Goal: Navigation & Orientation: Find specific page/section

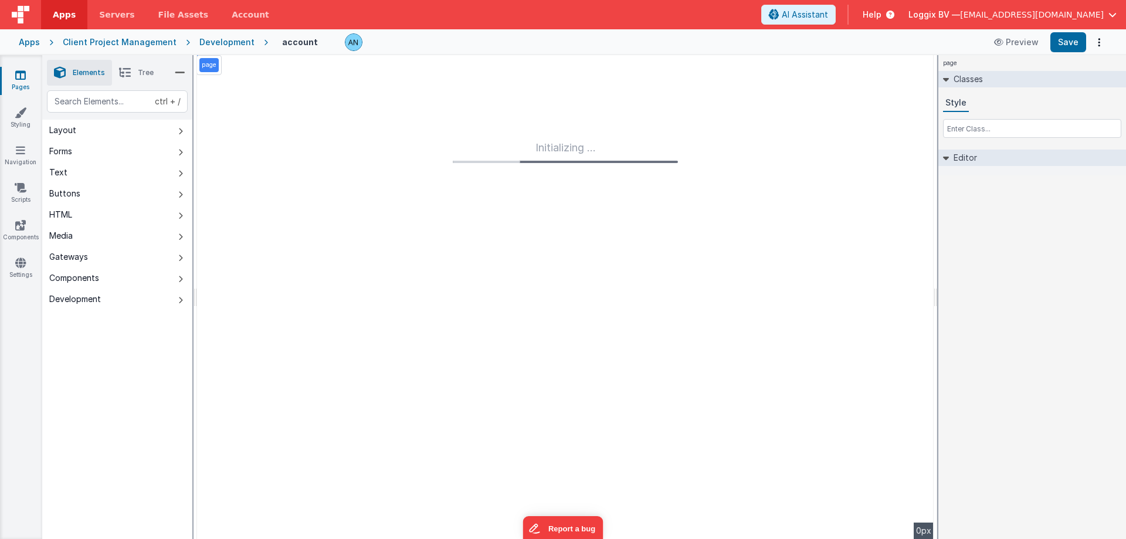
click at [58, 13] on span "Apps" at bounding box center [64, 15] width 23 height 12
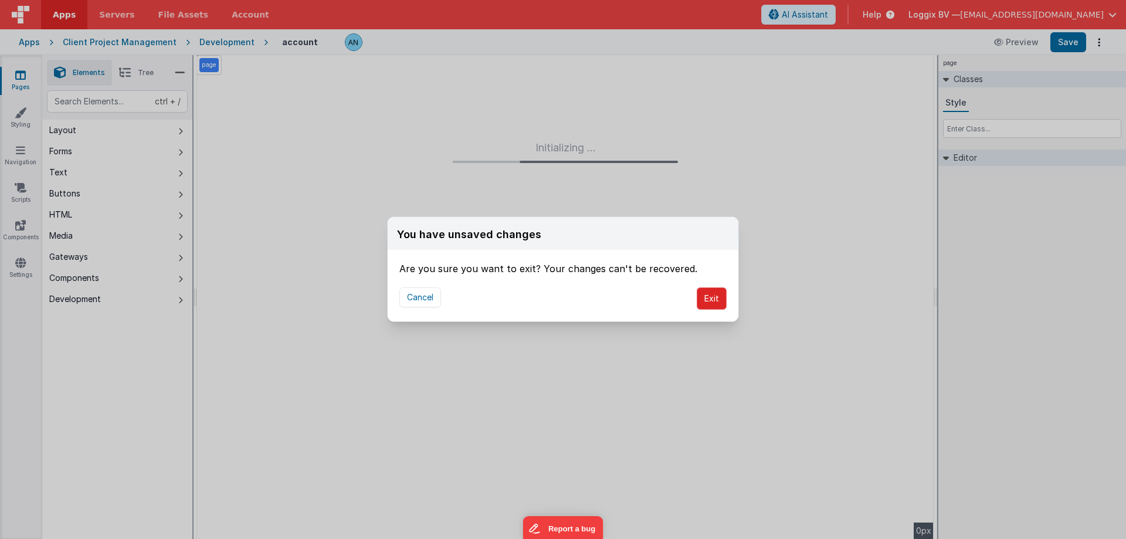
click at [705, 298] on button "Exit" at bounding box center [712, 298] width 30 height 22
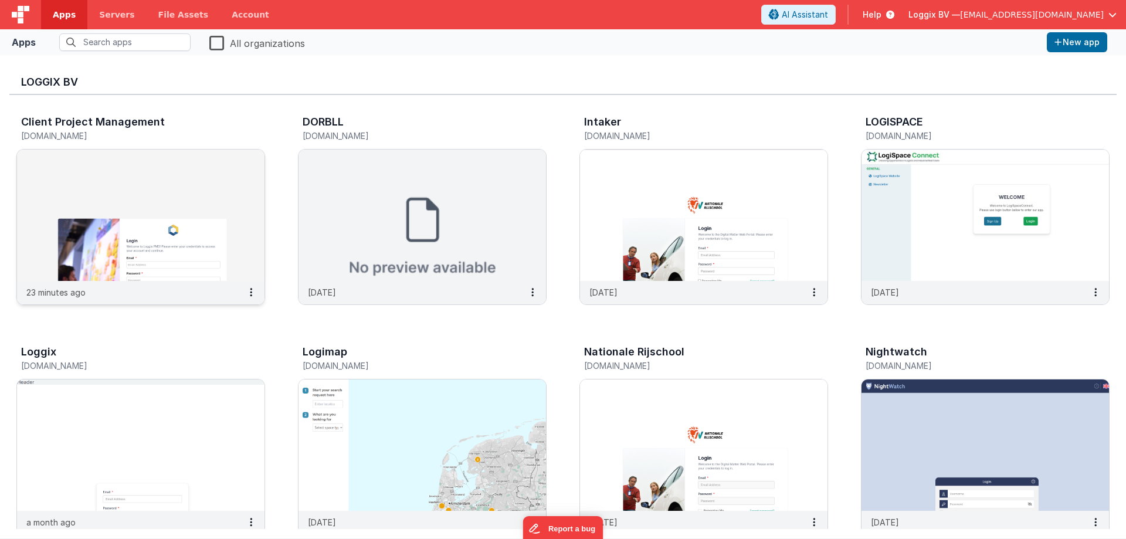
click at [229, 247] on img at bounding box center [140, 215] width 247 height 131
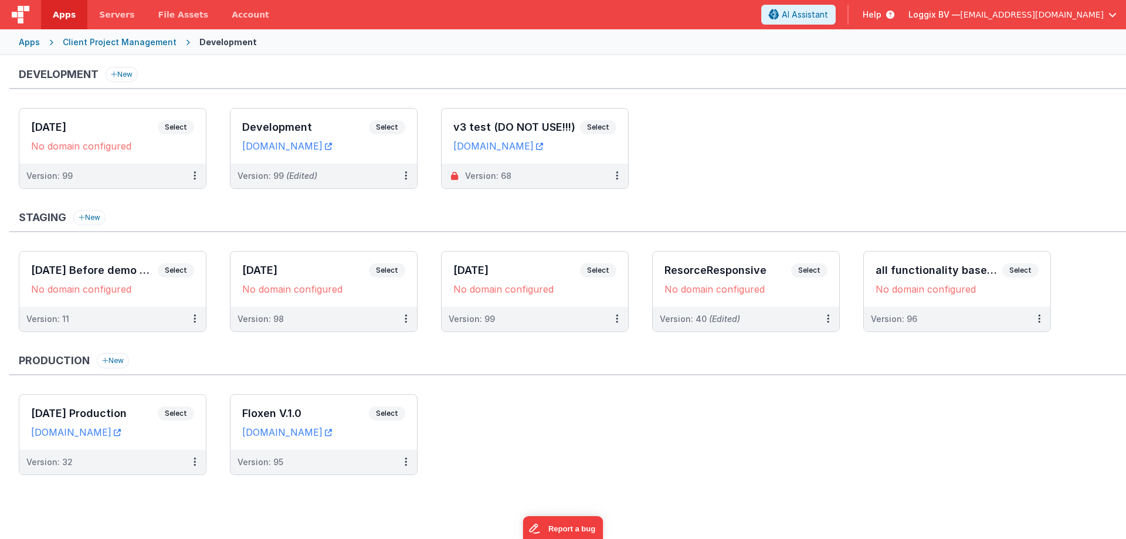
drag, startPoint x: 395, startPoint y: 124, endPoint x: 271, endPoint y: 0, distance: 175.0
click at [395, 125] on span "Select" at bounding box center [387, 127] width 36 height 14
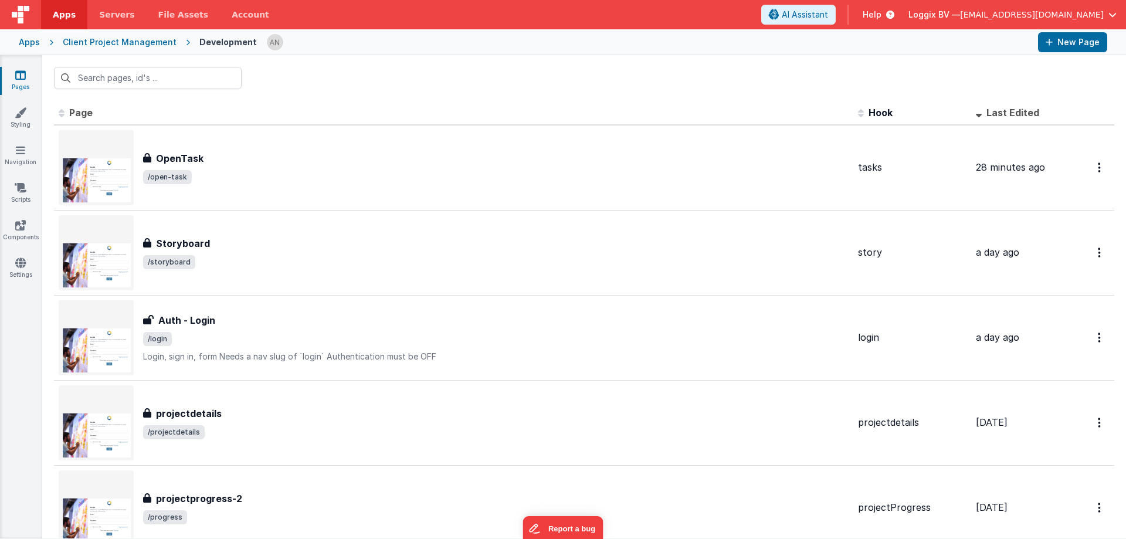
click at [62, 12] on span "Apps" at bounding box center [64, 15] width 23 height 12
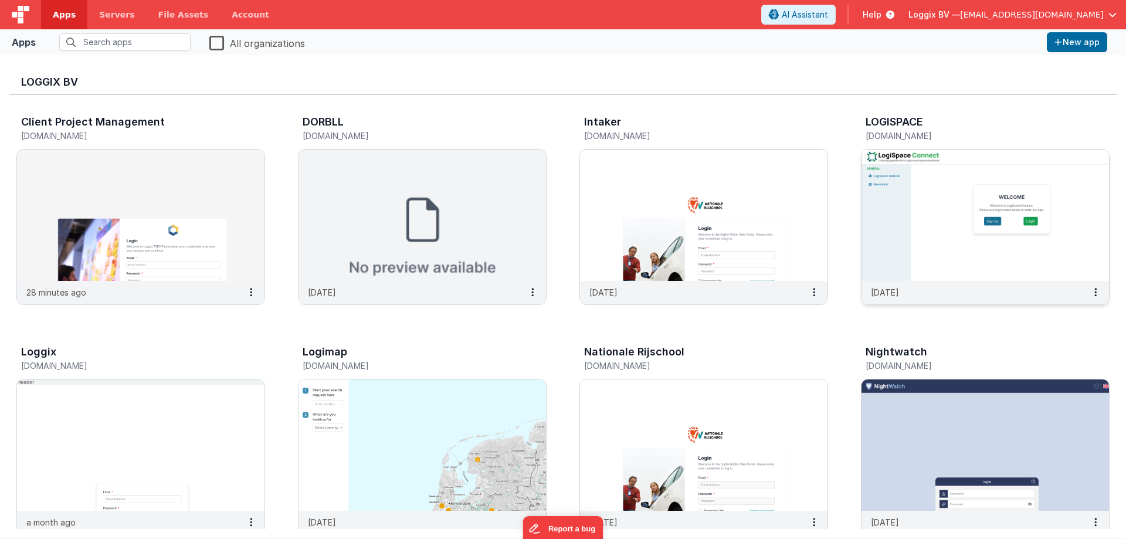
click at [947, 233] on img at bounding box center [984, 215] width 247 height 131
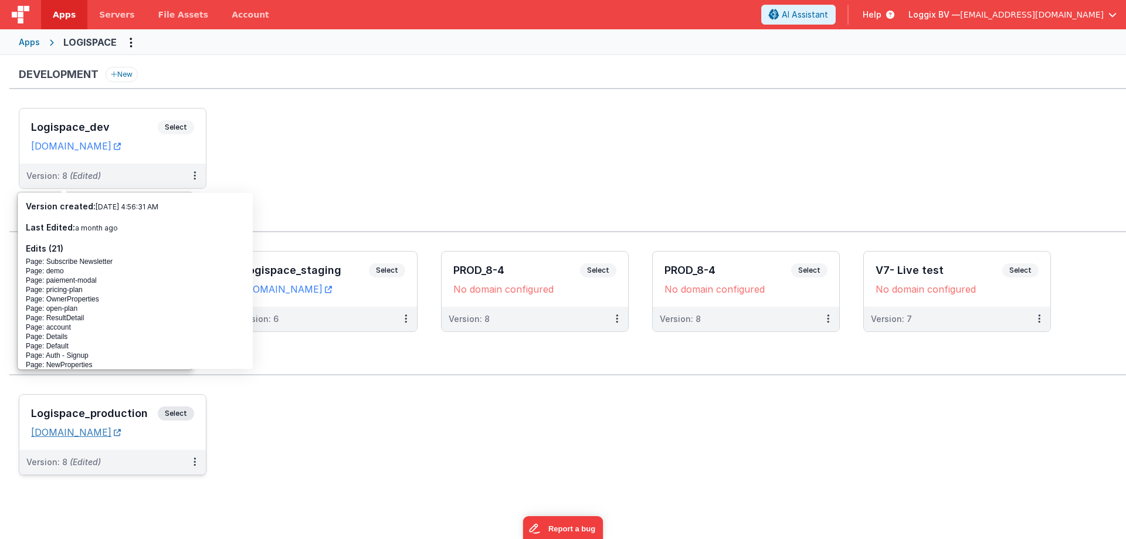
click at [121, 430] on link "[DOMAIN_NAME]" at bounding box center [76, 432] width 90 height 12
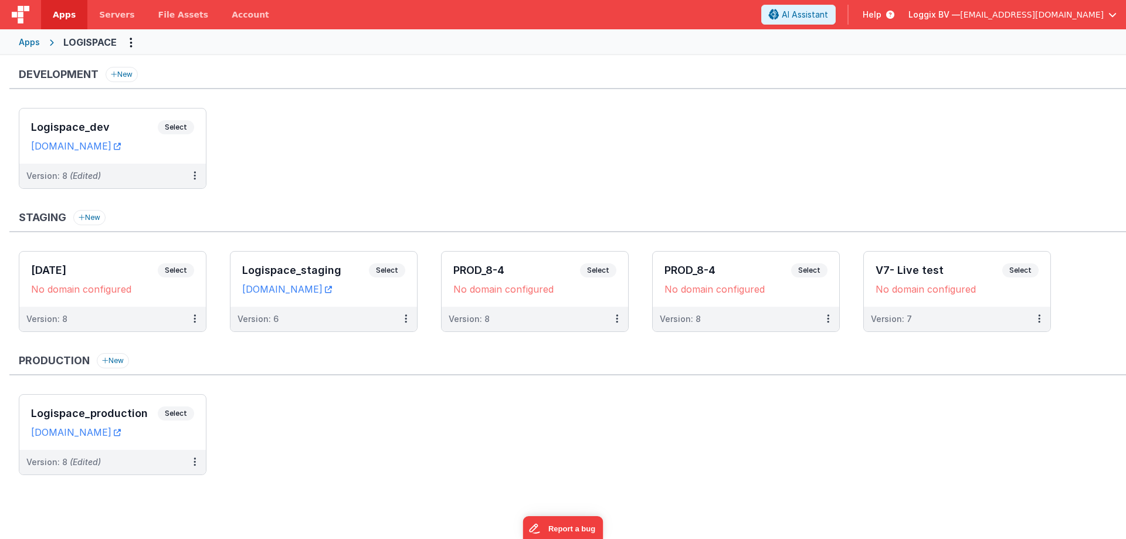
click at [68, 16] on span "Apps" at bounding box center [64, 15] width 23 height 12
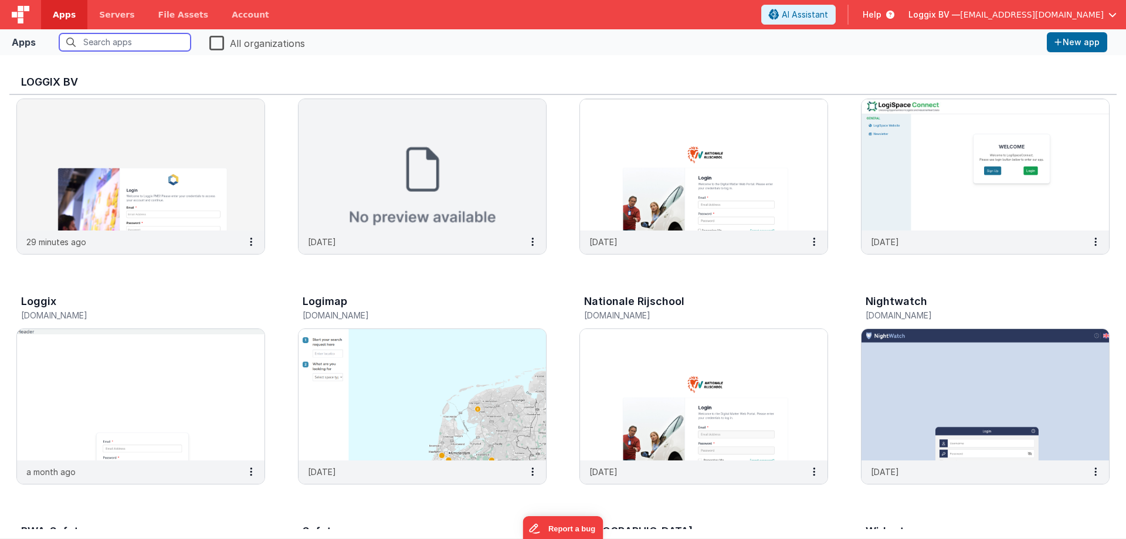
scroll to position [176, 0]
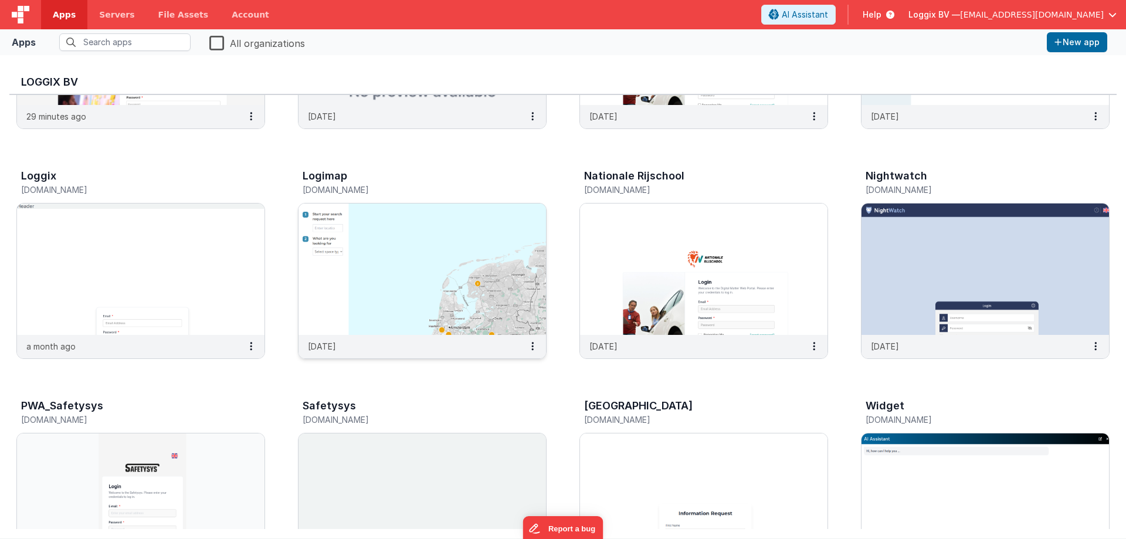
click at [417, 281] on img at bounding box center [421, 268] width 247 height 131
